Goal: Task Accomplishment & Management: Complete application form

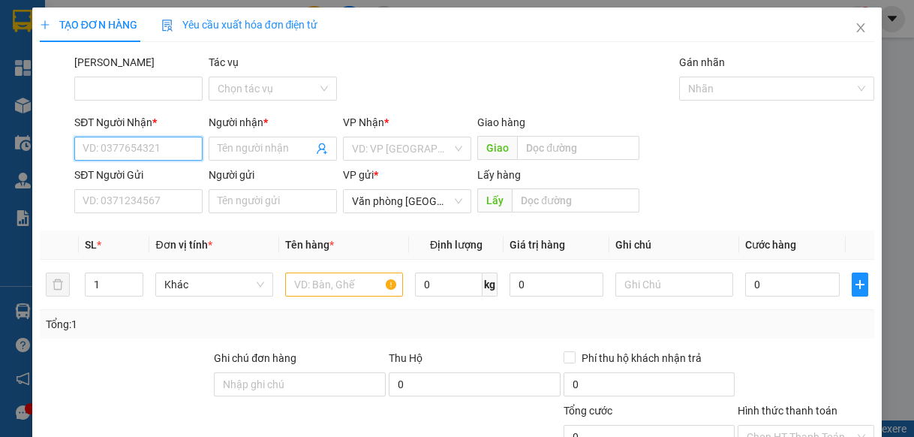
click at [179, 149] on input "SĐT Người Nhận *" at bounding box center [138, 149] width 128 height 24
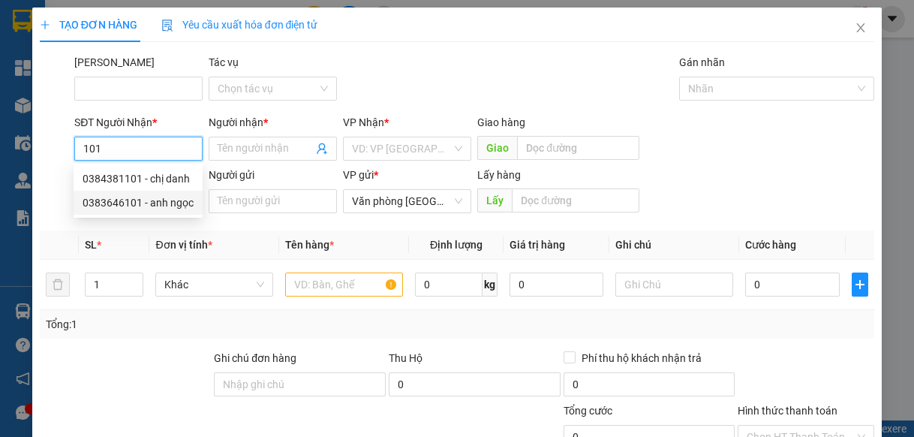
click at [157, 206] on div "0383646101 - anh ngọc" at bounding box center [138, 202] width 111 height 17
type input "0383646101"
type input "anh ngọc"
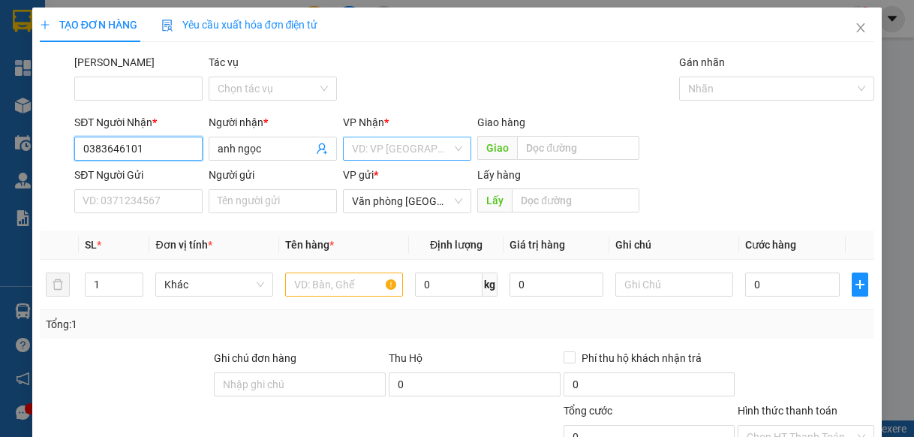
type input "0383646101"
click at [364, 153] on input "search" at bounding box center [402, 148] width 100 height 23
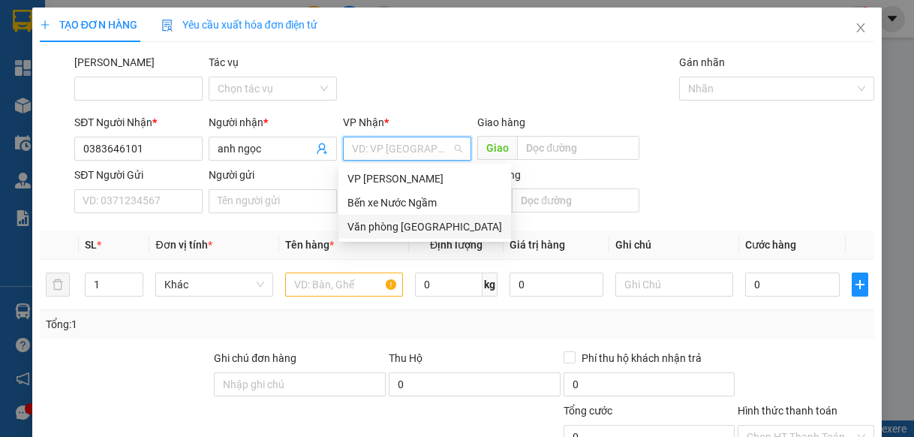
click at [351, 230] on div "Văn phòng [GEOGRAPHIC_DATA]" at bounding box center [424, 226] width 155 height 17
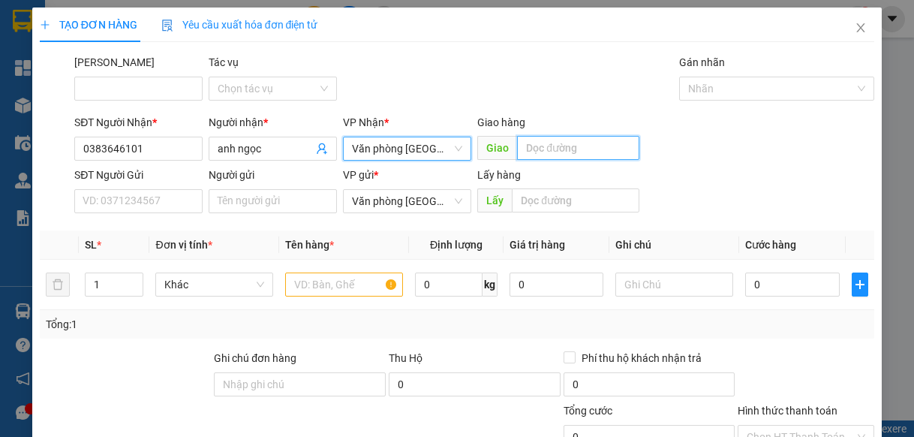
click at [545, 146] on input "text" at bounding box center [578, 148] width 122 height 24
type input "lạt"
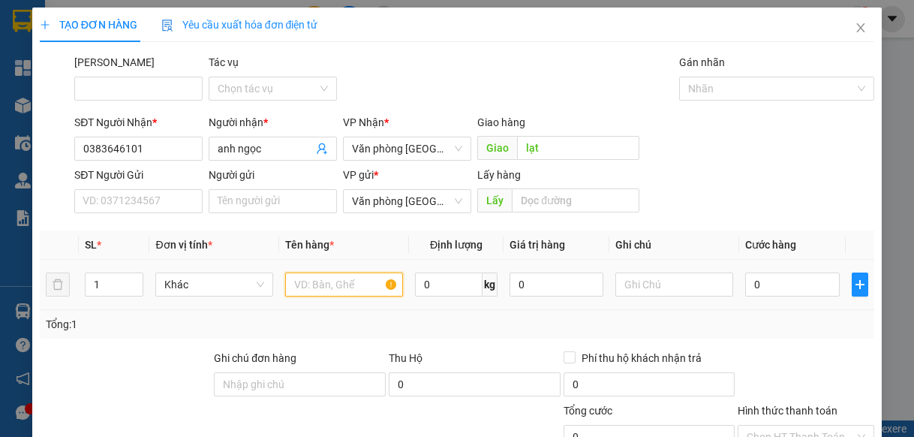
click at [347, 286] on input "text" at bounding box center [344, 284] width 118 height 24
type input "1"
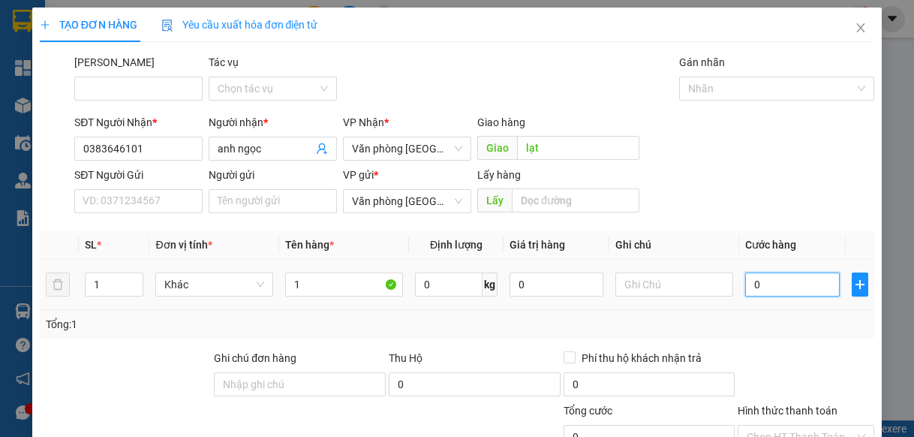
click at [800, 286] on input "0" at bounding box center [792, 284] width 94 height 24
type input "5"
type input "50"
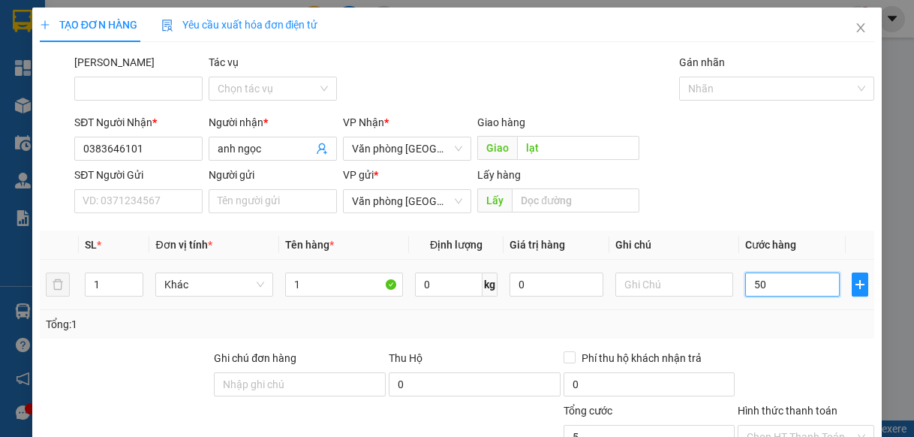
type input "50"
type input "500"
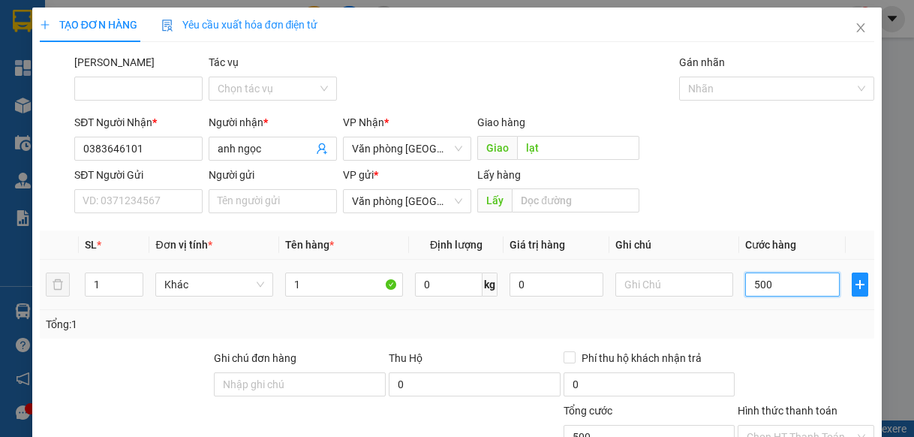
type input "5.000"
type input "50.000"
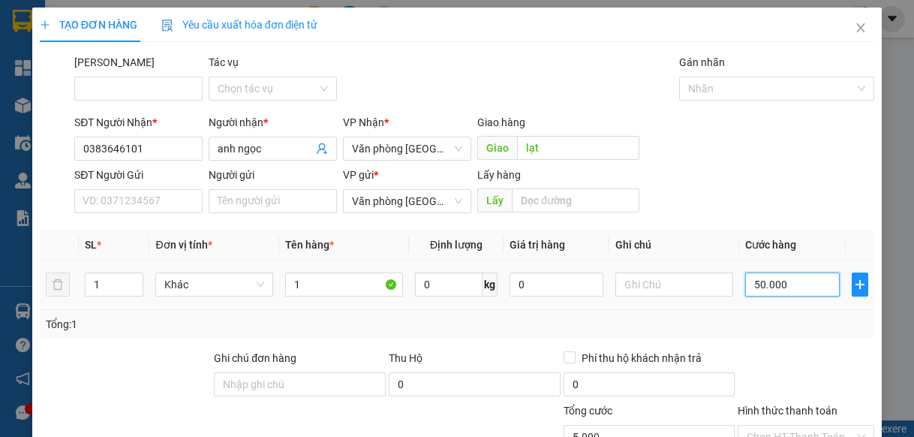
type input "50.000"
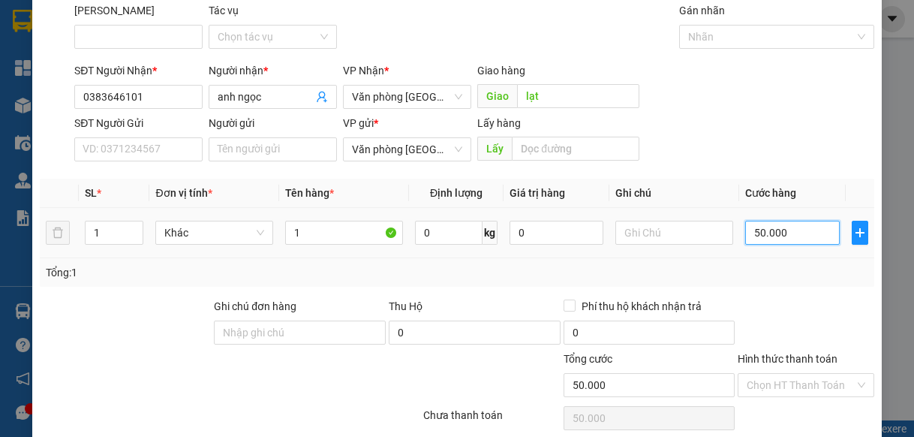
scroll to position [113, 0]
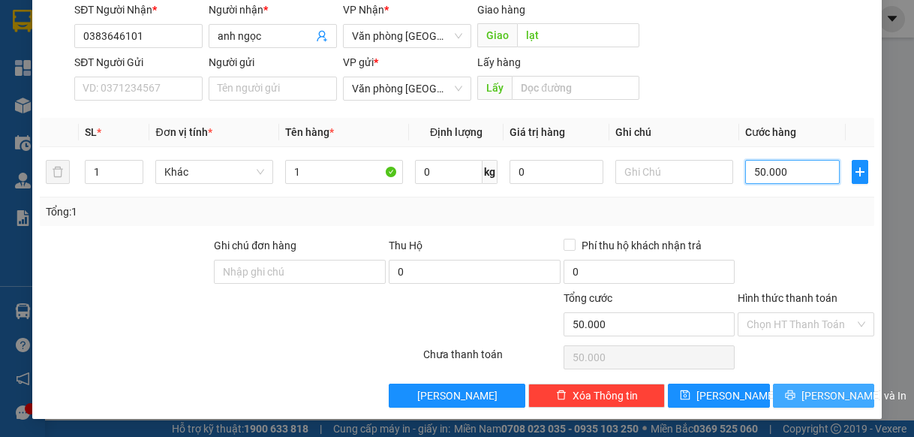
type input "50.000"
click at [816, 390] on span "[PERSON_NAME] và In" at bounding box center [853, 395] width 105 height 17
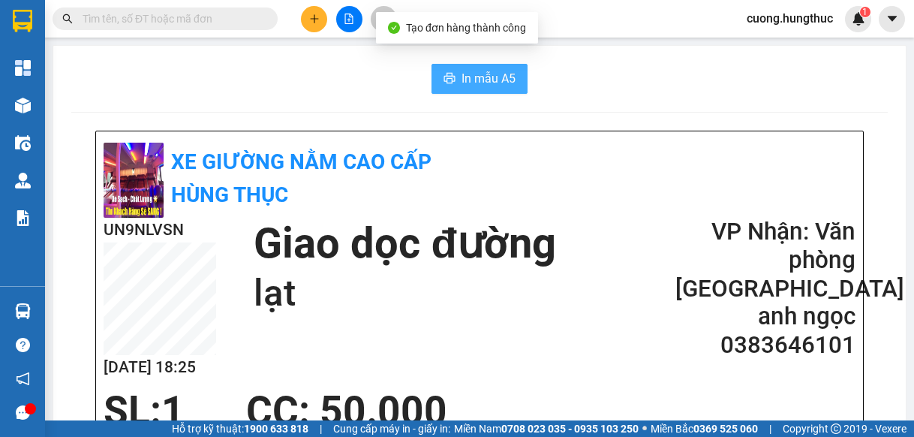
click at [477, 69] on span "In mẫu A5" at bounding box center [489, 78] width 54 height 19
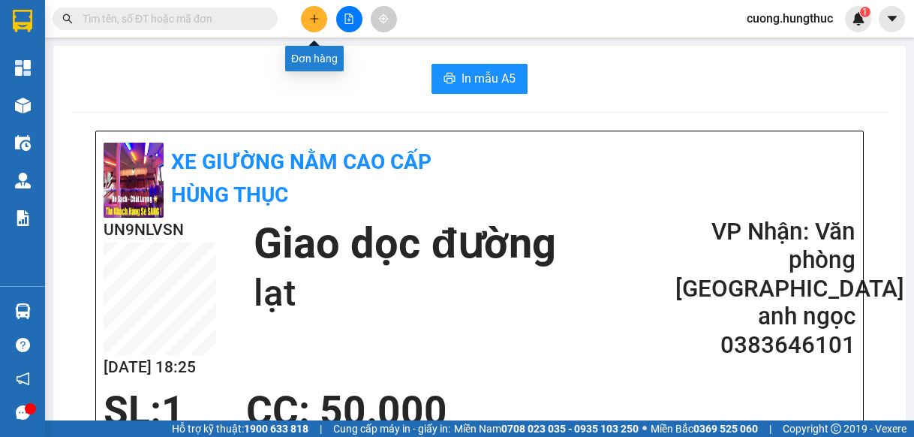
click at [309, 18] on icon "plus" at bounding box center [314, 19] width 11 height 11
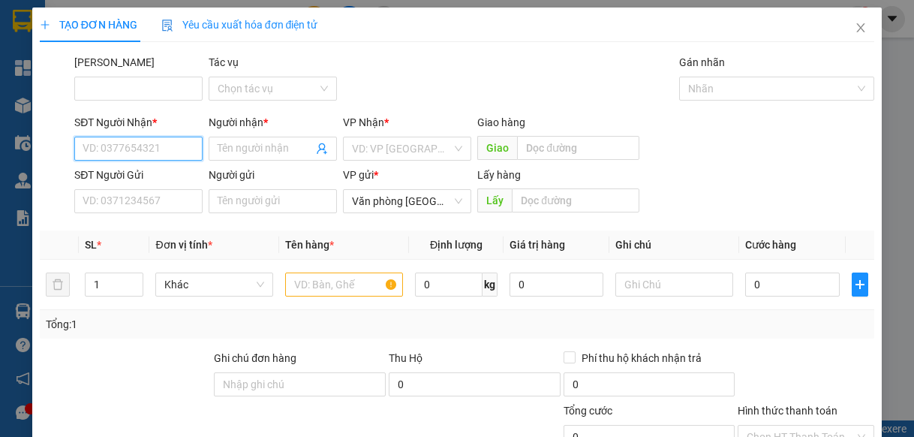
click at [166, 153] on input "SĐT Người Nhận *" at bounding box center [138, 149] width 128 height 24
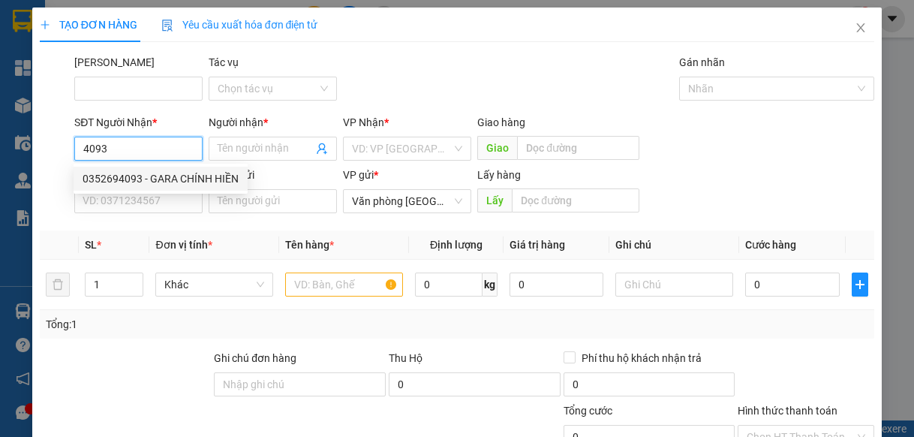
click at [151, 182] on div "0352694093 - GARA CHÍNH HIỀN" at bounding box center [161, 178] width 156 height 17
type input "0352694093"
type input "GARA CHÍNH HIỀN"
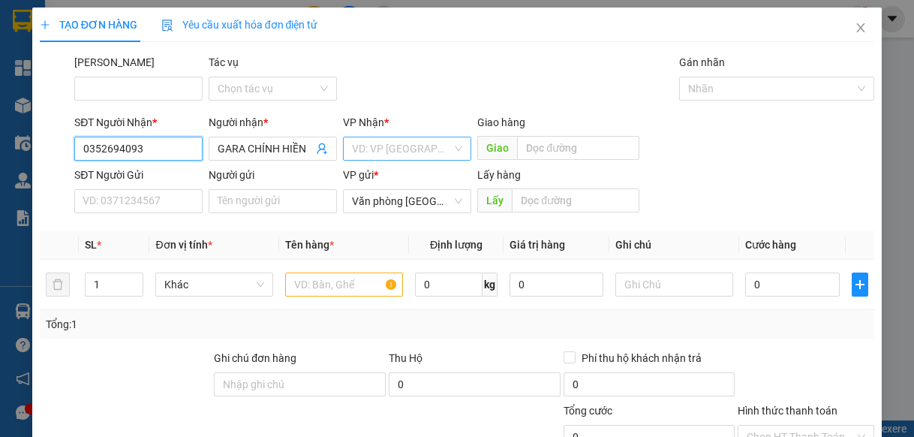
type input "0352694093"
click at [359, 153] on input "search" at bounding box center [402, 148] width 100 height 23
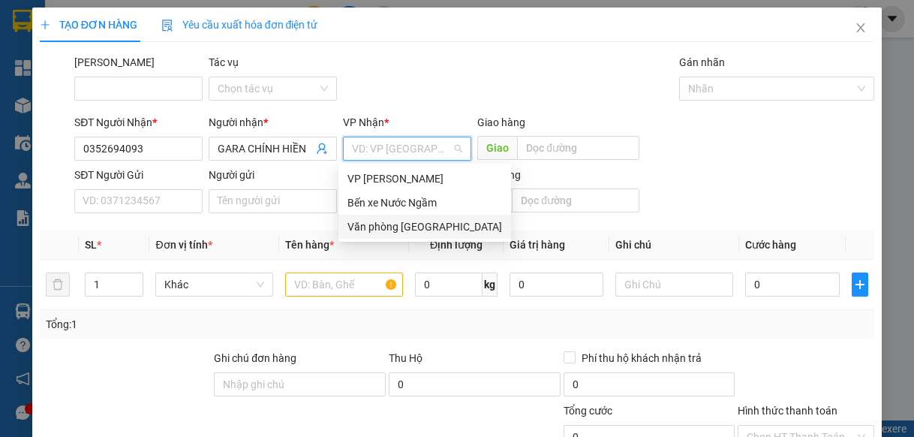
click at [392, 224] on div "Văn phòng [GEOGRAPHIC_DATA]" at bounding box center [424, 226] width 155 height 17
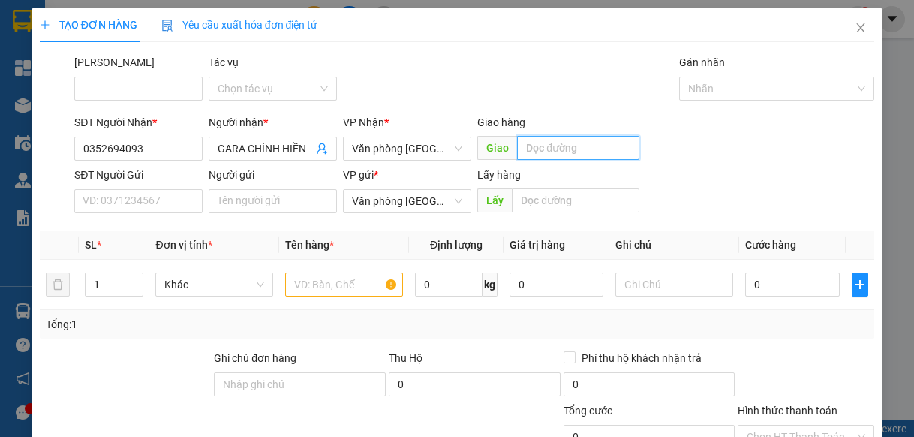
click at [544, 153] on input "text" at bounding box center [578, 148] width 122 height 24
type input "lạt"
click at [305, 289] on input "text" at bounding box center [344, 284] width 118 height 24
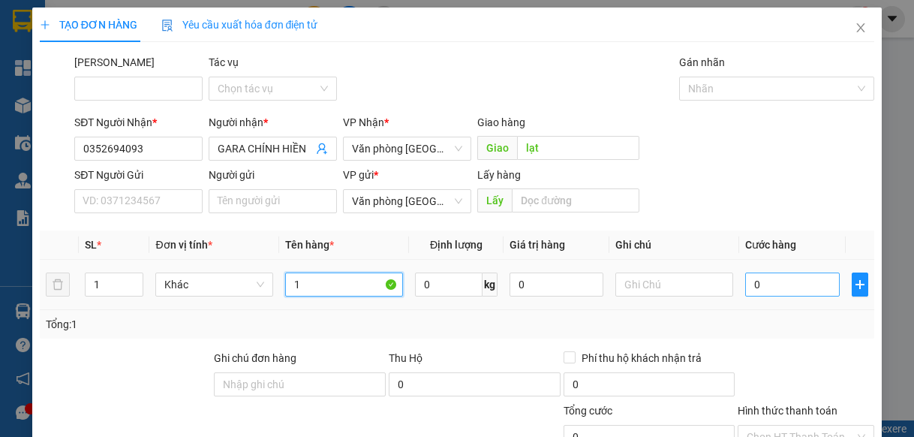
type input "1"
click at [750, 284] on input "0" at bounding box center [792, 284] width 94 height 24
type input "5"
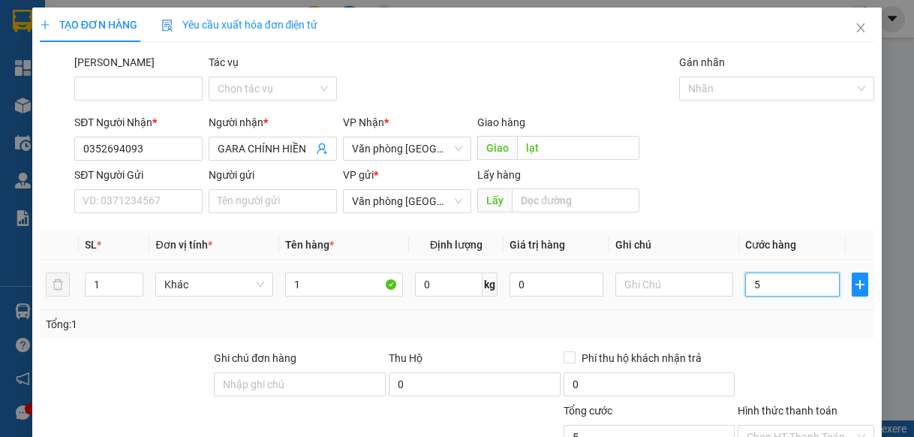
type input "50"
type input "500"
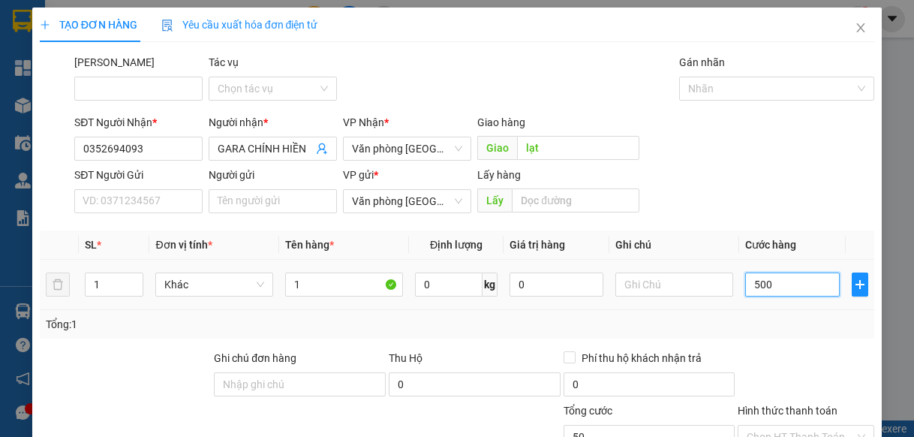
type input "500"
type input "5.000"
type input "50.000"
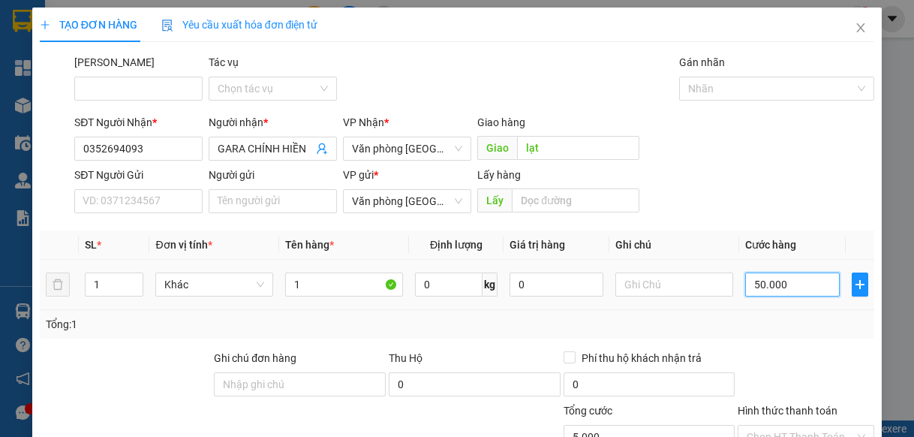
type input "50.000"
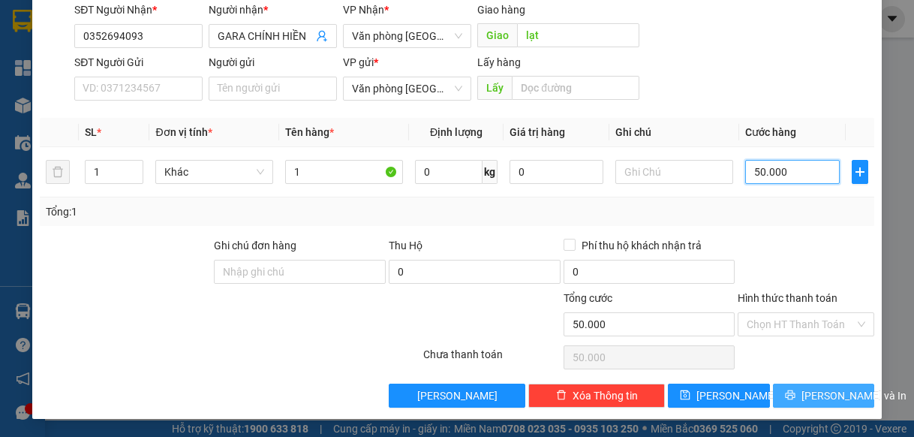
type input "50.000"
click at [820, 387] on span "[PERSON_NAME] và In" at bounding box center [853, 395] width 105 height 17
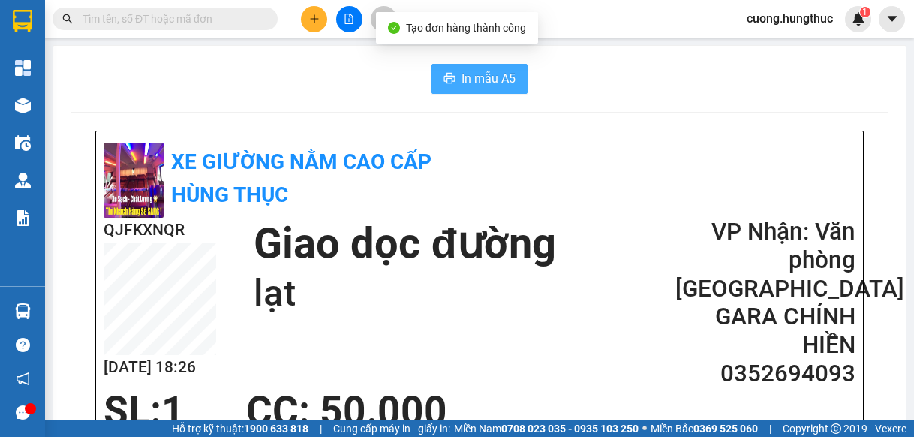
click at [462, 81] on span "In mẫu A5" at bounding box center [489, 78] width 54 height 19
click at [478, 91] on button "In mẫu A5" at bounding box center [479, 79] width 96 height 30
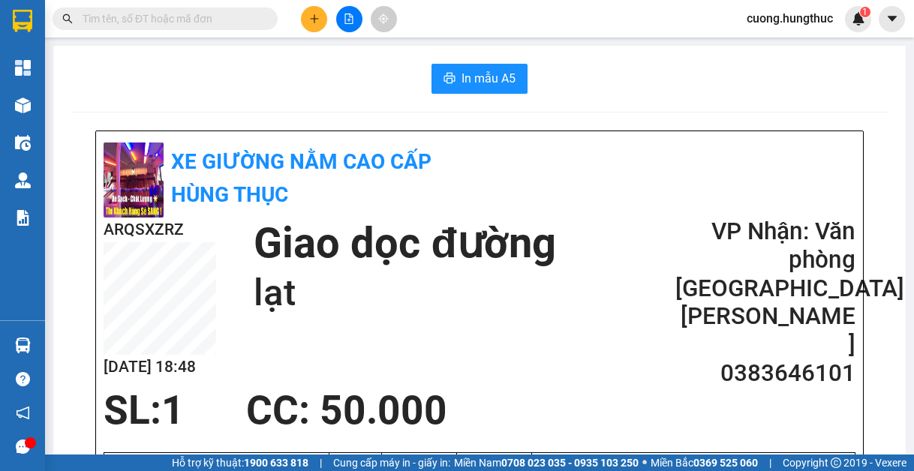
click at [312, 22] on icon "plus" at bounding box center [314, 19] width 11 height 11
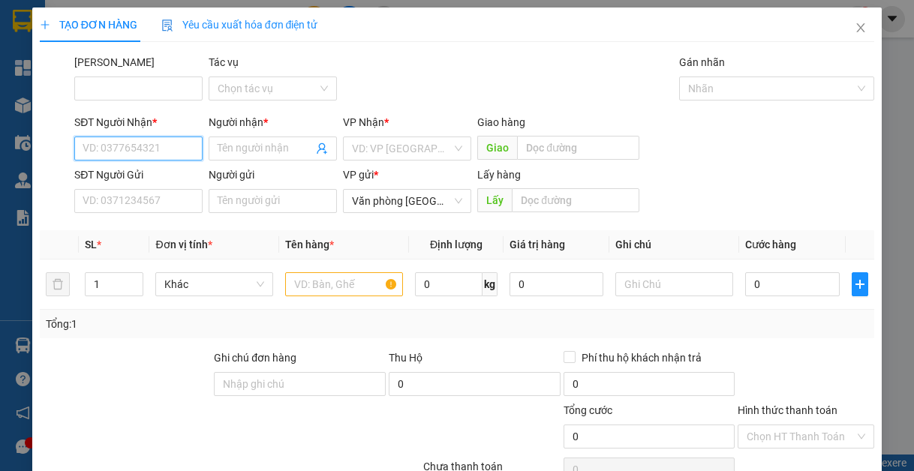
click at [179, 147] on input "SĐT Người Nhận *" at bounding box center [138, 149] width 128 height 24
click at [177, 183] on div "0974884839 - qt hải đăng" at bounding box center [143, 178] width 120 height 17
type input "0974884839"
type input "qt hải đăng"
type input "0974884839"
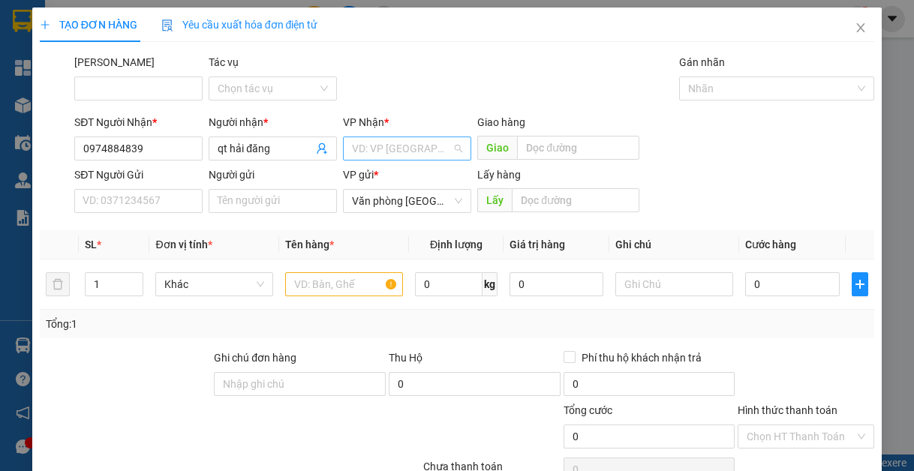
click at [385, 155] on input "search" at bounding box center [402, 148] width 100 height 23
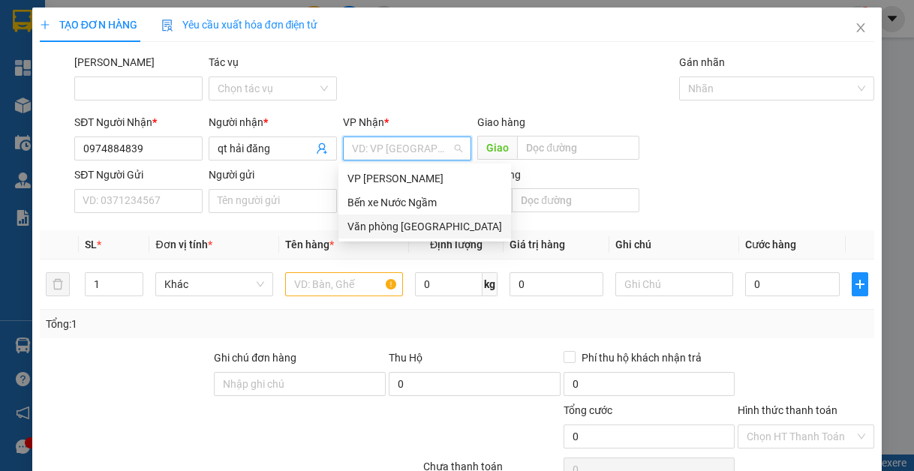
click at [393, 221] on div "Văn phòng [GEOGRAPHIC_DATA]" at bounding box center [424, 226] width 155 height 17
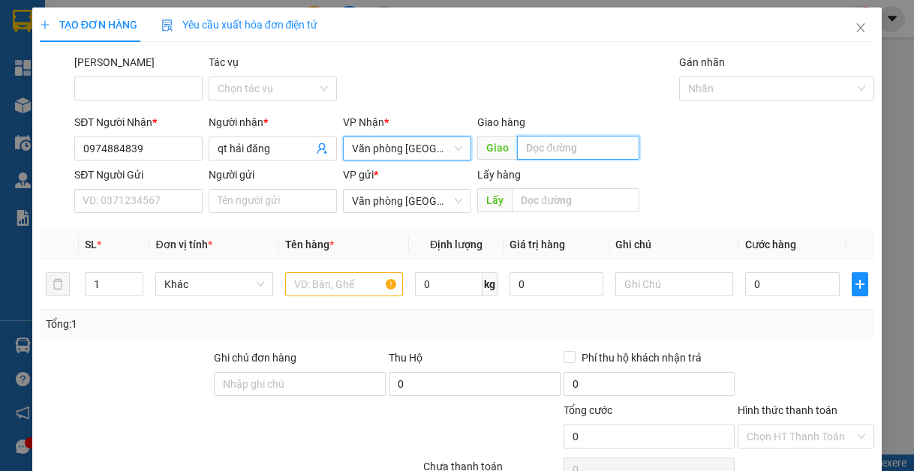
click at [553, 143] on input "text" at bounding box center [578, 148] width 122 height 24
type input "lạt"
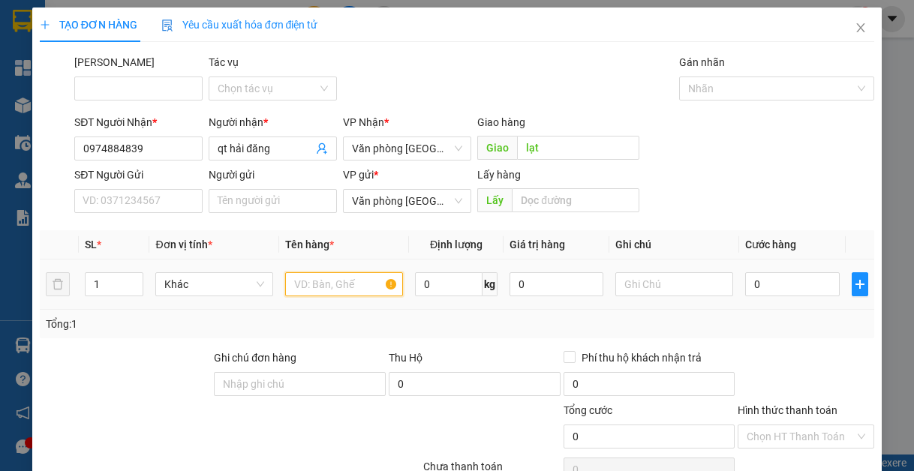
click at [341, 289] on input "text" at bounding box center [344, 284] width 118 height 24
type input "1"
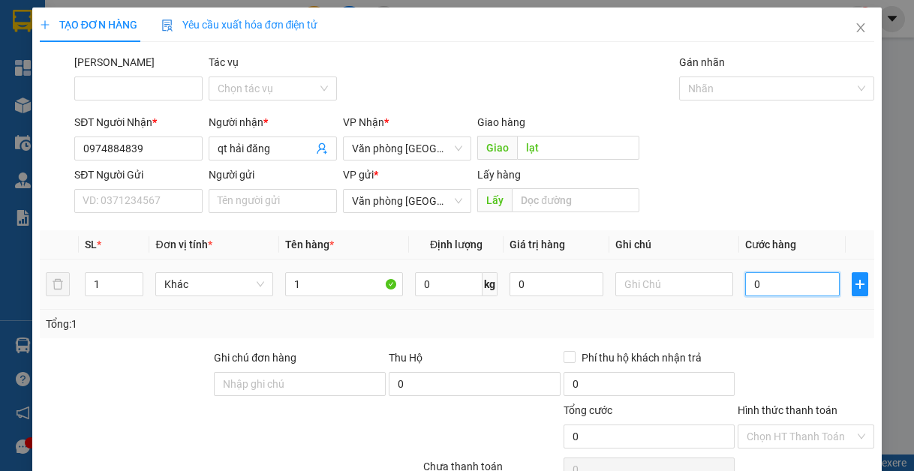
click at [757, 290] on input "0" at bounding box center [792, 284] width 94 height 24
type input "5"
type input "50"
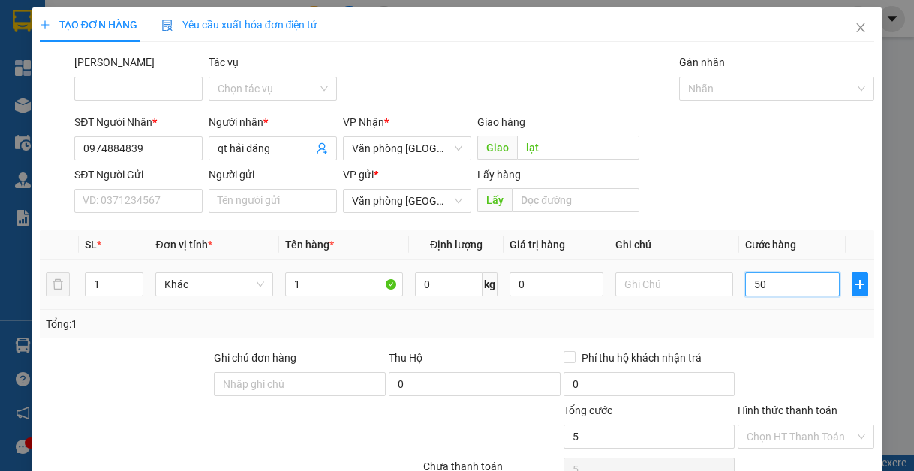
type input "50"
type input "500"
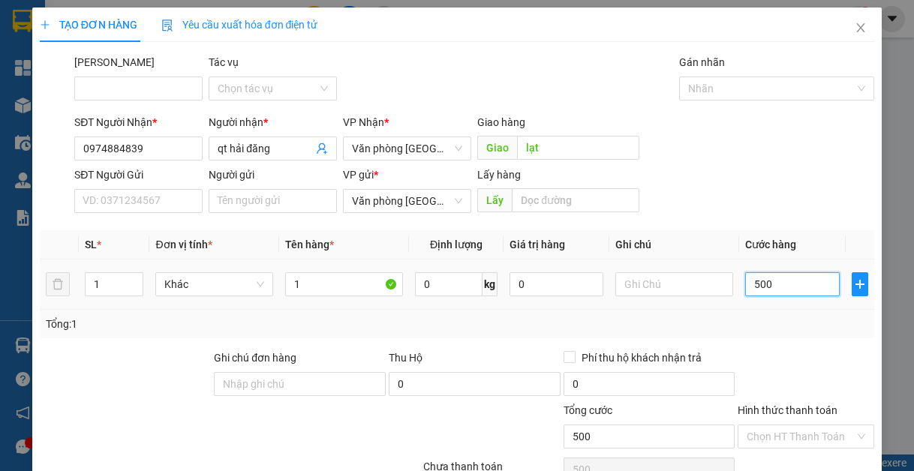
type input "50"
type input "5"
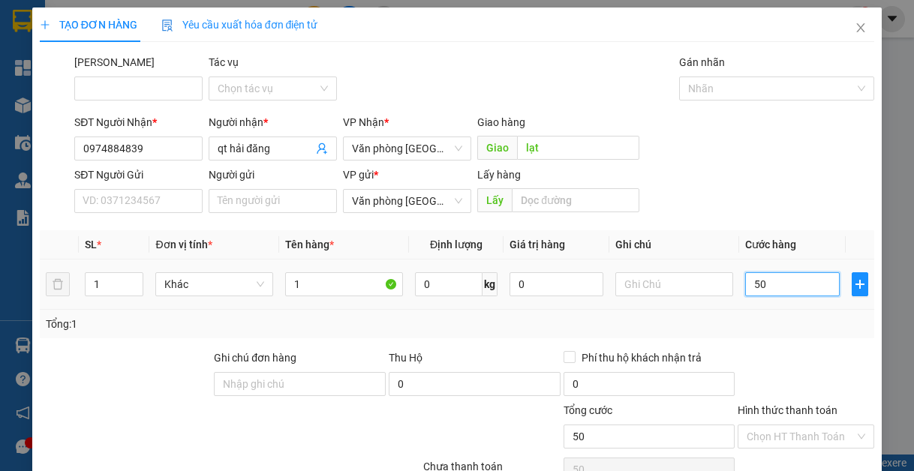
type input "5"
type input "0"
click at [745, 277] on input "0" at bounding box center [792, 284] width 94 height 24
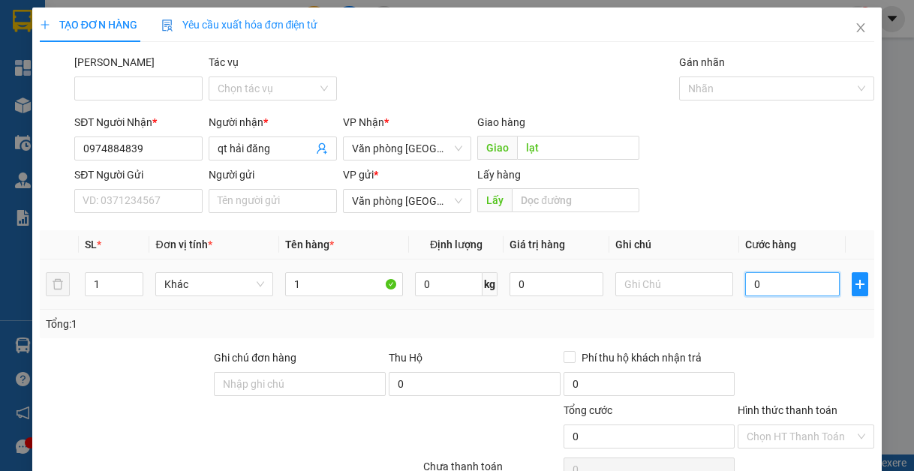
type input "70"
type input "700"
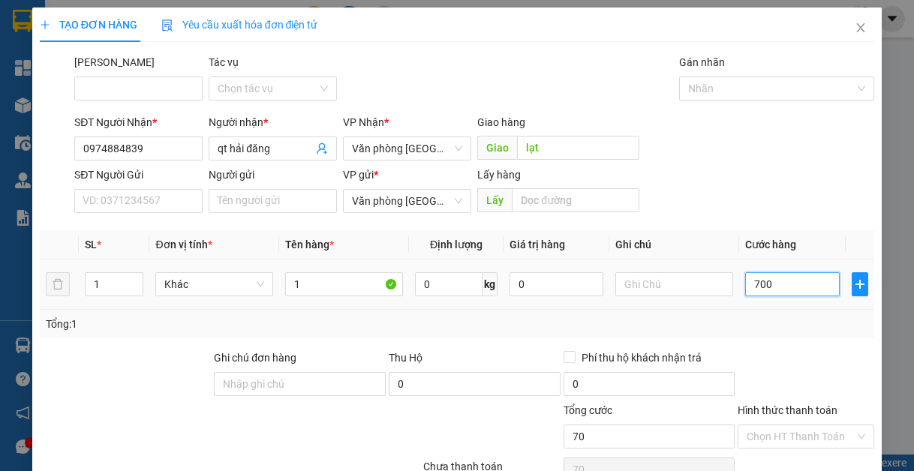
type input "700"
type input "7.000"
type input "70.000"
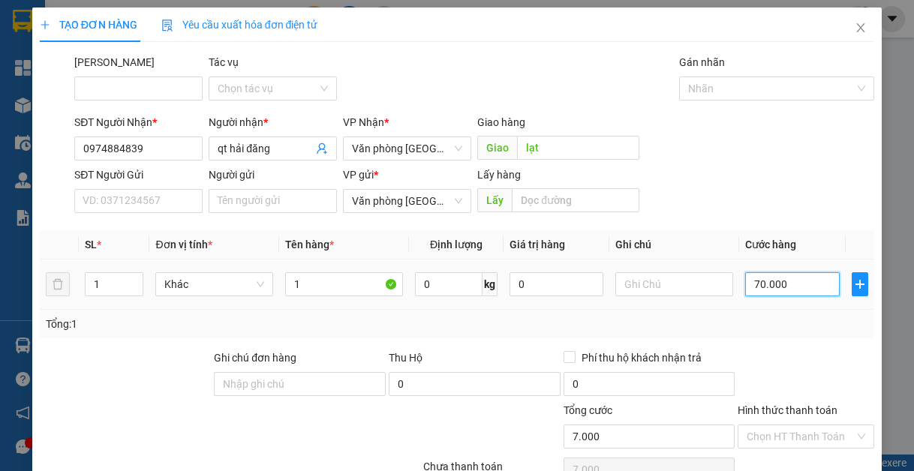
type input "70.000"
type input "700.000"
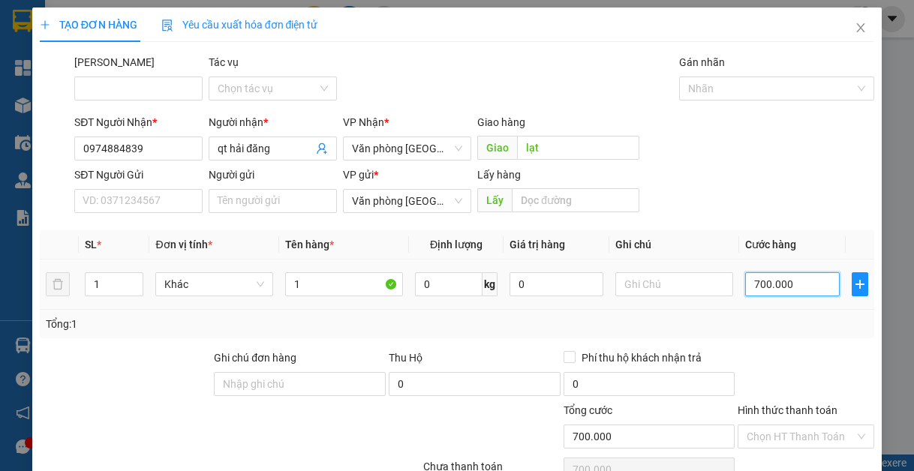
type input "70.000"
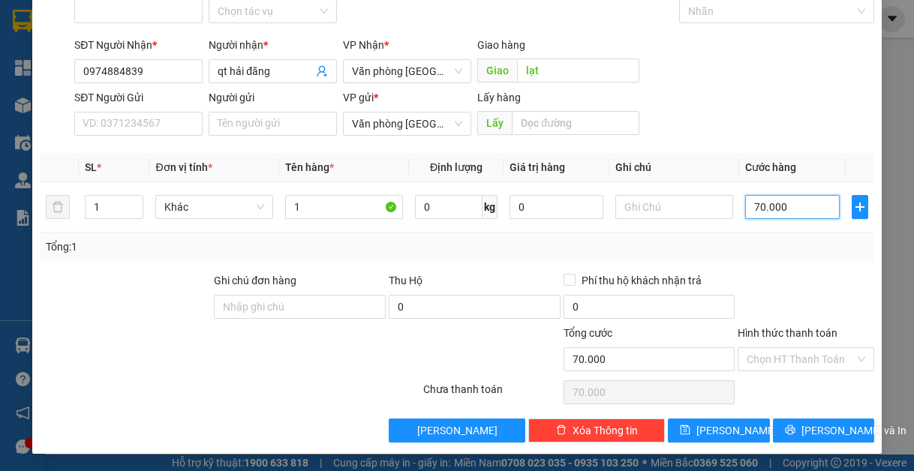
scroll to position [78, 0]
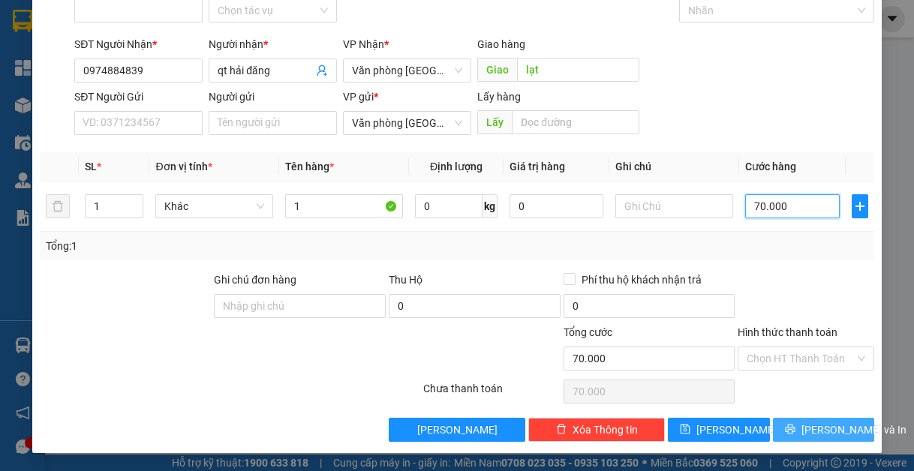
type input "70.000"
click at [789, 432] on icon "printer" at bounding box center [790, 429] width 11 height 11
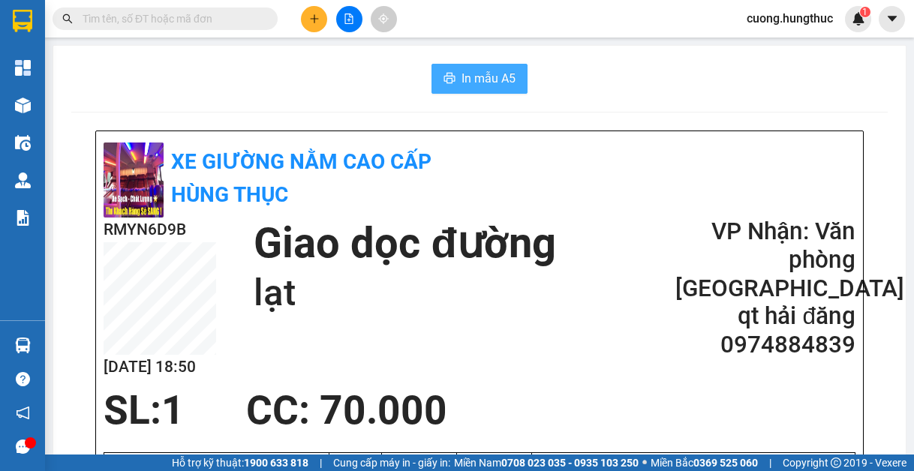
click at [500, 78] on span "In mẫu A5" at bounding box center [489, 78] width 54 height 19
